Goal: Download file/media

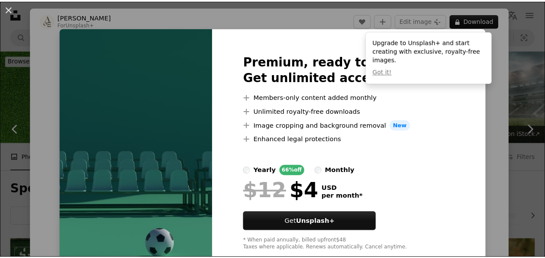
scroll to position [2841, 0]
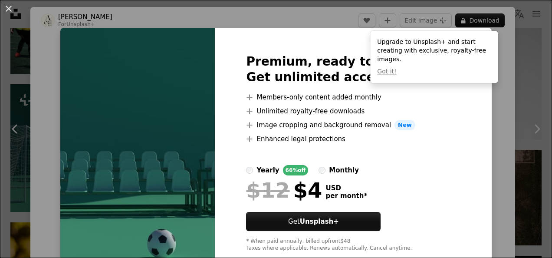
click at [493, 147] on div "An X shape Premium, ready to use images. Get unlimited access. A plus sign Memb…" at bounding box center [276, 129] width 552 height 258
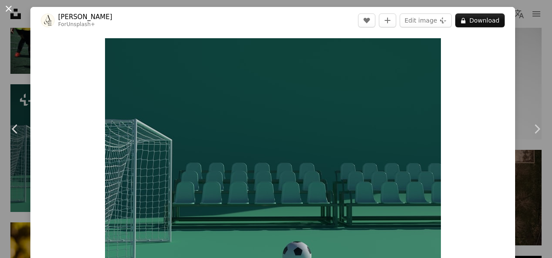
click at [10, 9] on button "An X shape" at bounding box center [8, 8] width 10 height 10
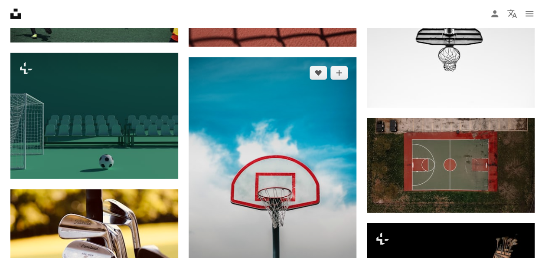
click at [326, 224] on img at bounding box center [273, 173] width 168 height 232
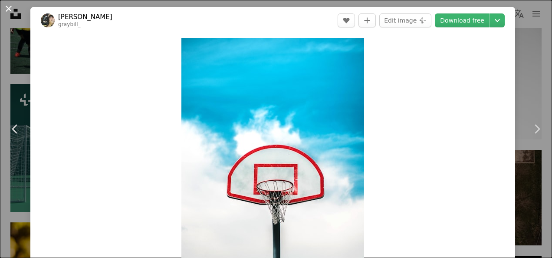
click at [6, 9] on button "An X shape" at bounding box center [8, 8] width 10 height 10
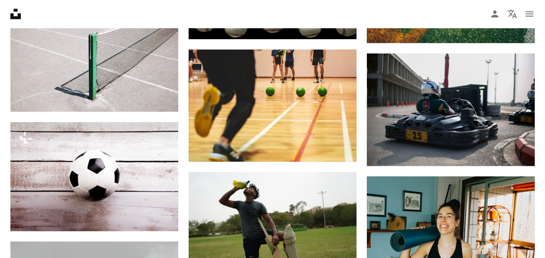
scroll to position [5140, 0]
